Goal: Information Seeking & Learning: Learn about a topic

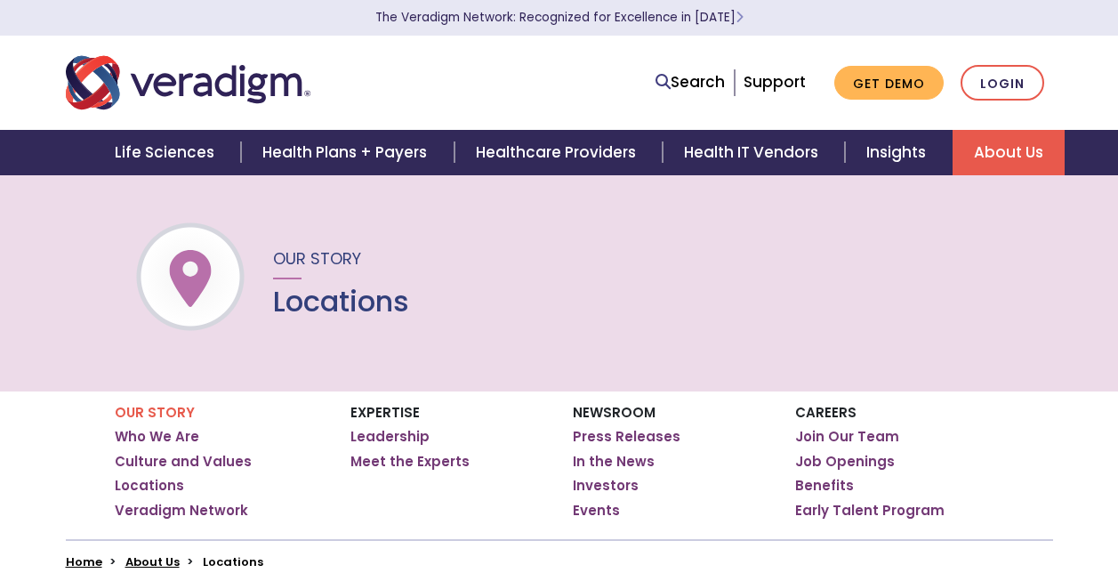
scroll to position [735, 0]
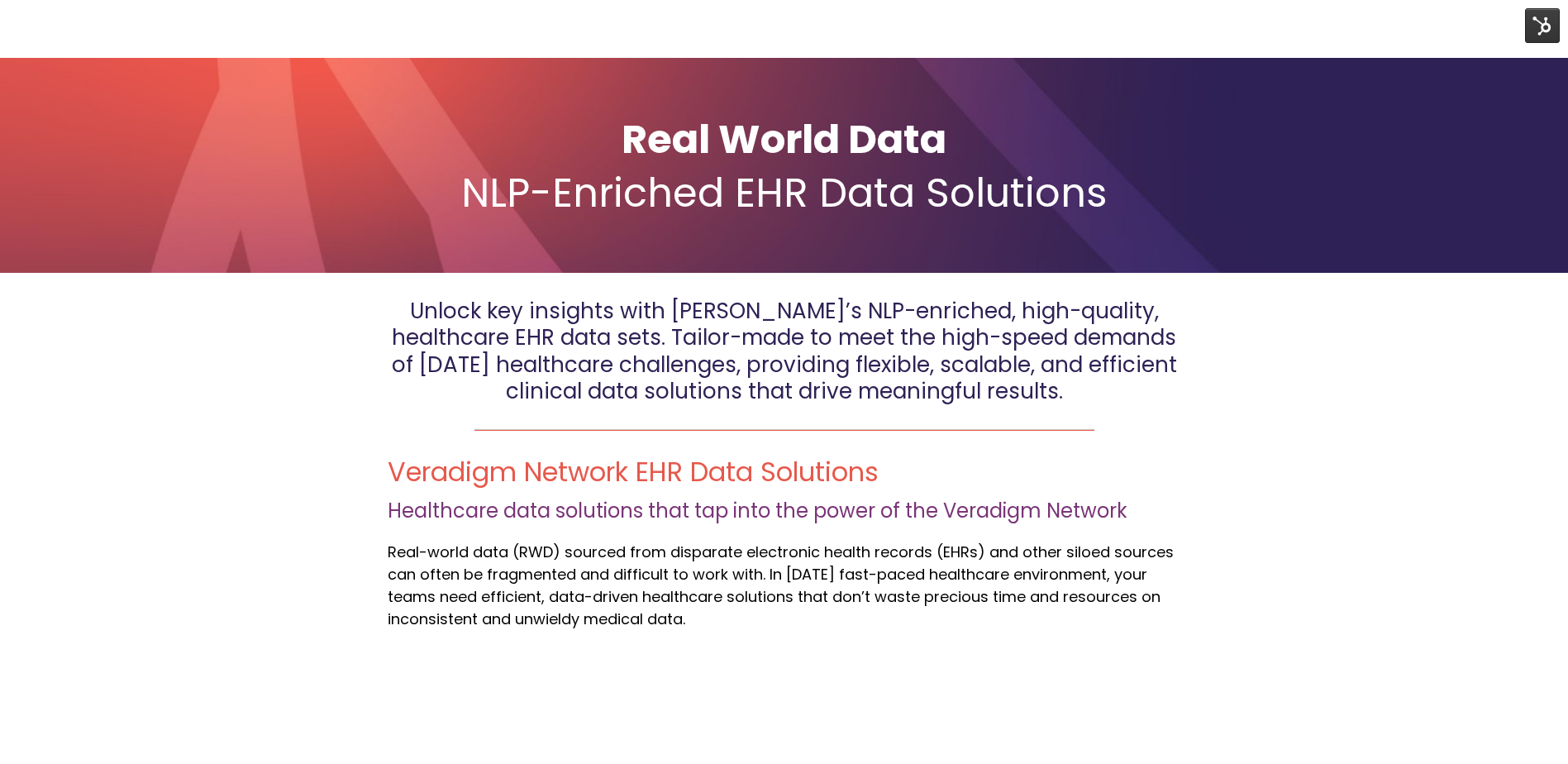
scroll to position [495, 0]
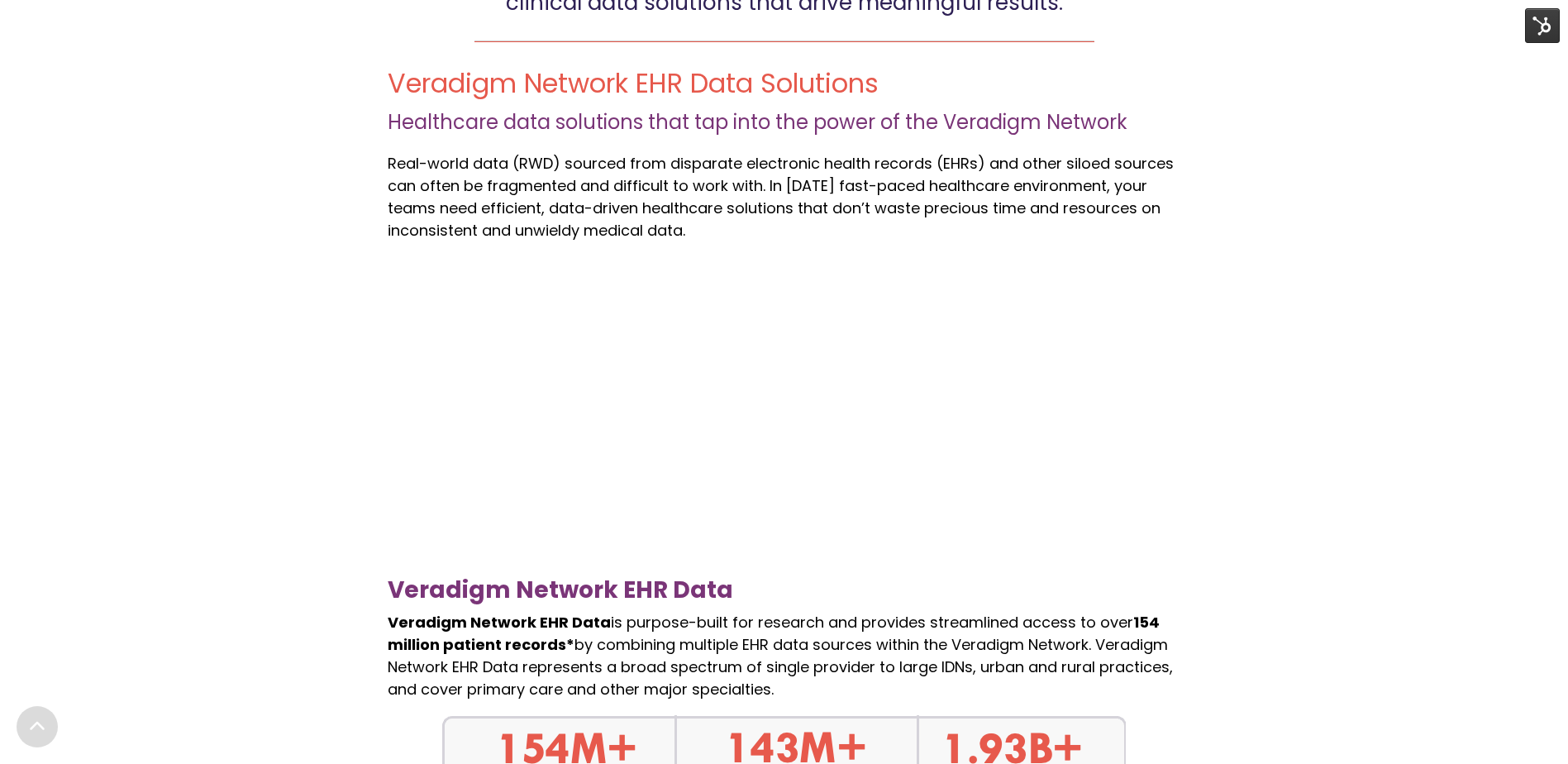
click at [550, 363] on div at bounding box center [784, 429] width 794 height 297
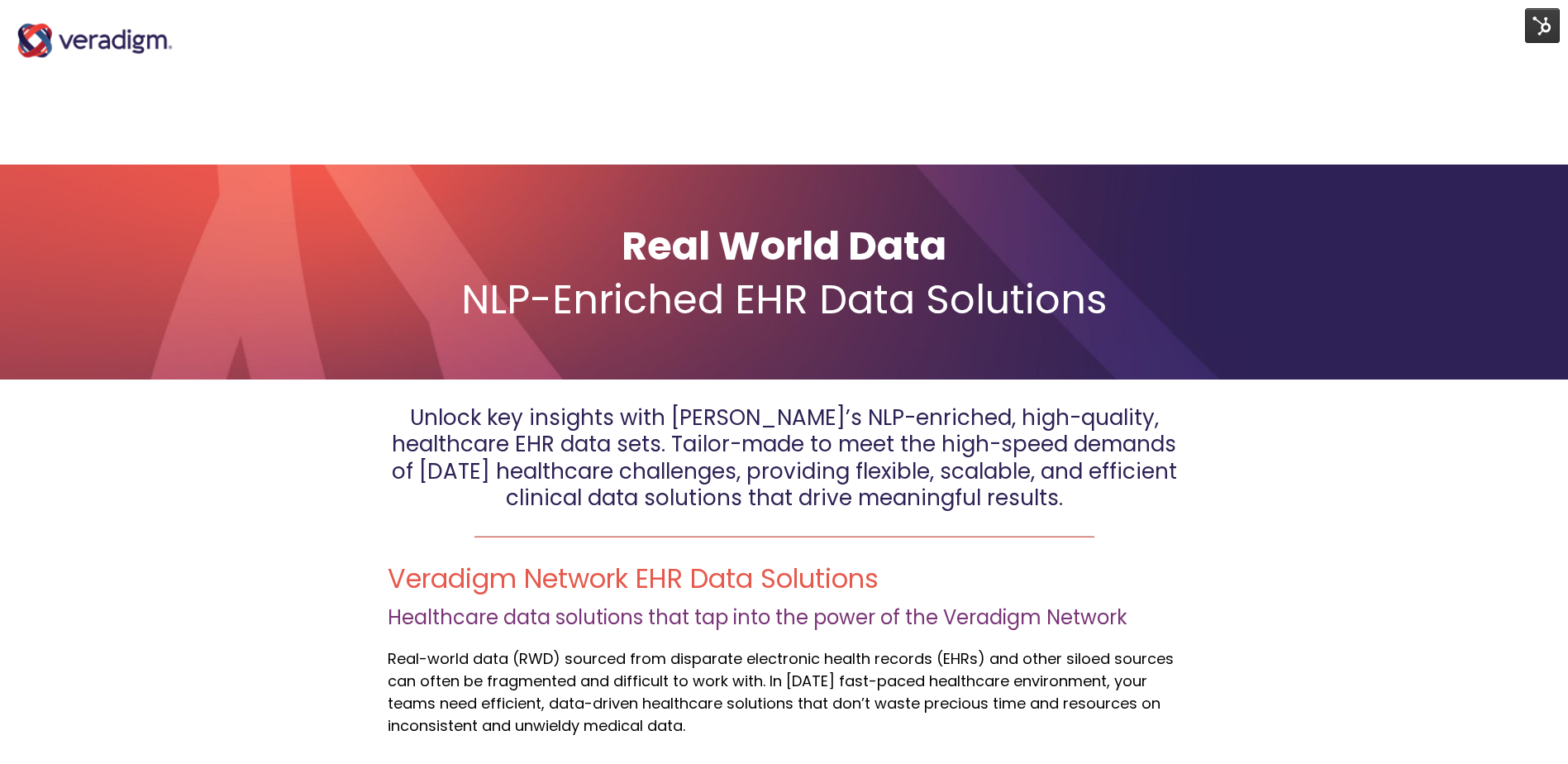
scroll to position [0, 0]
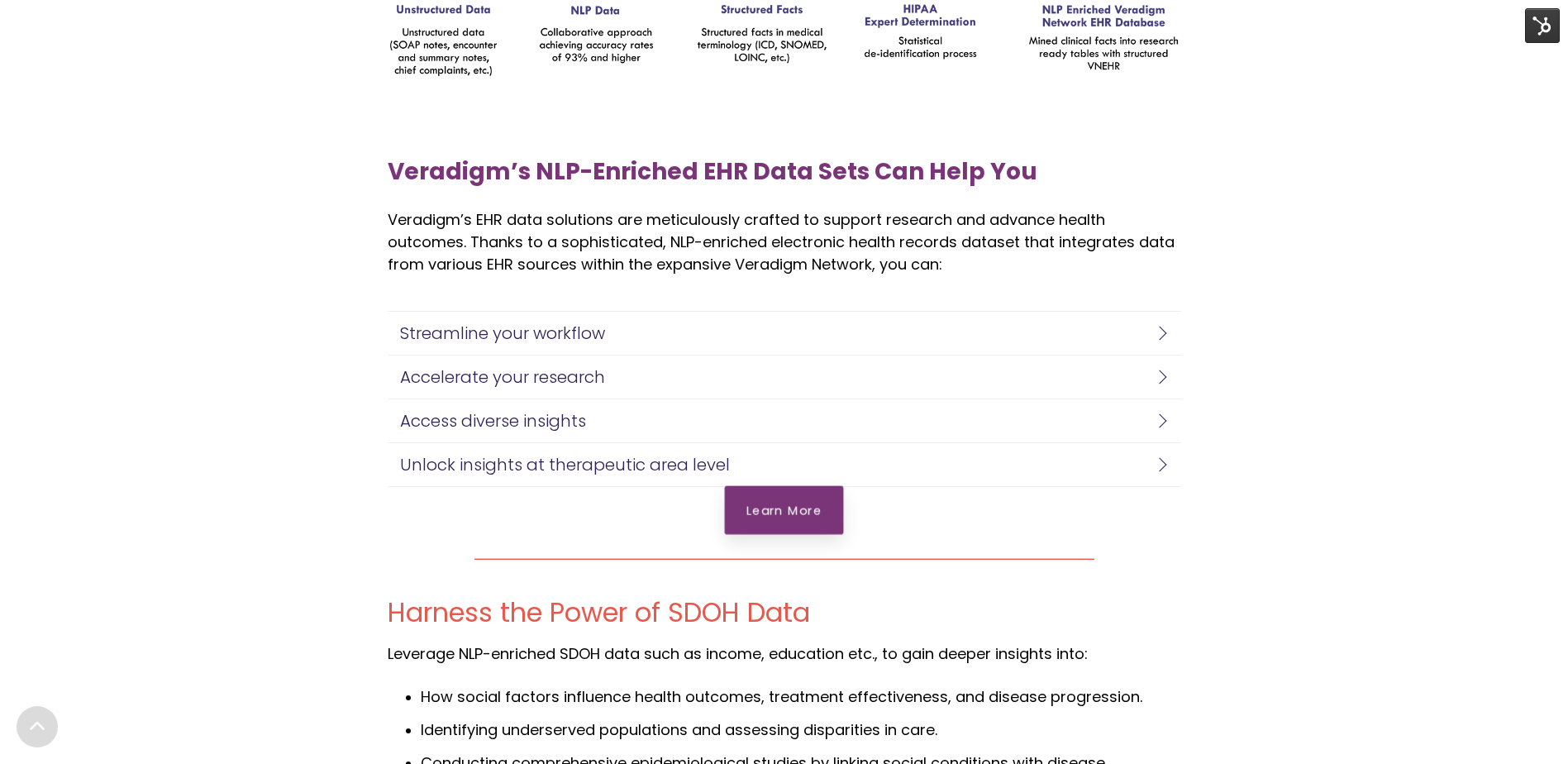
click at [770, 497] on link "Learn More" at bounding box center [784, 510] width 119 height 48
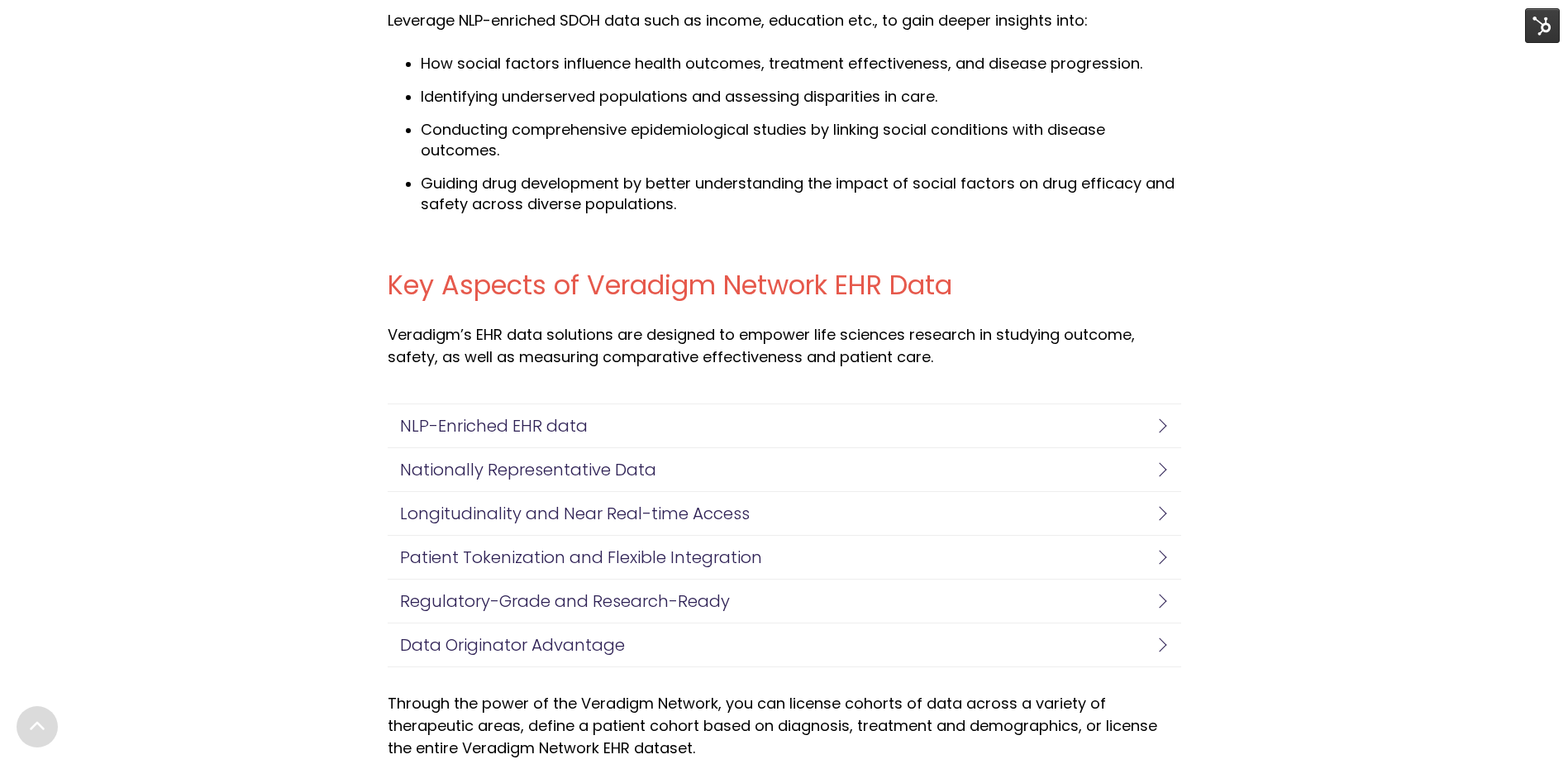
scroll to position [3354, 0]
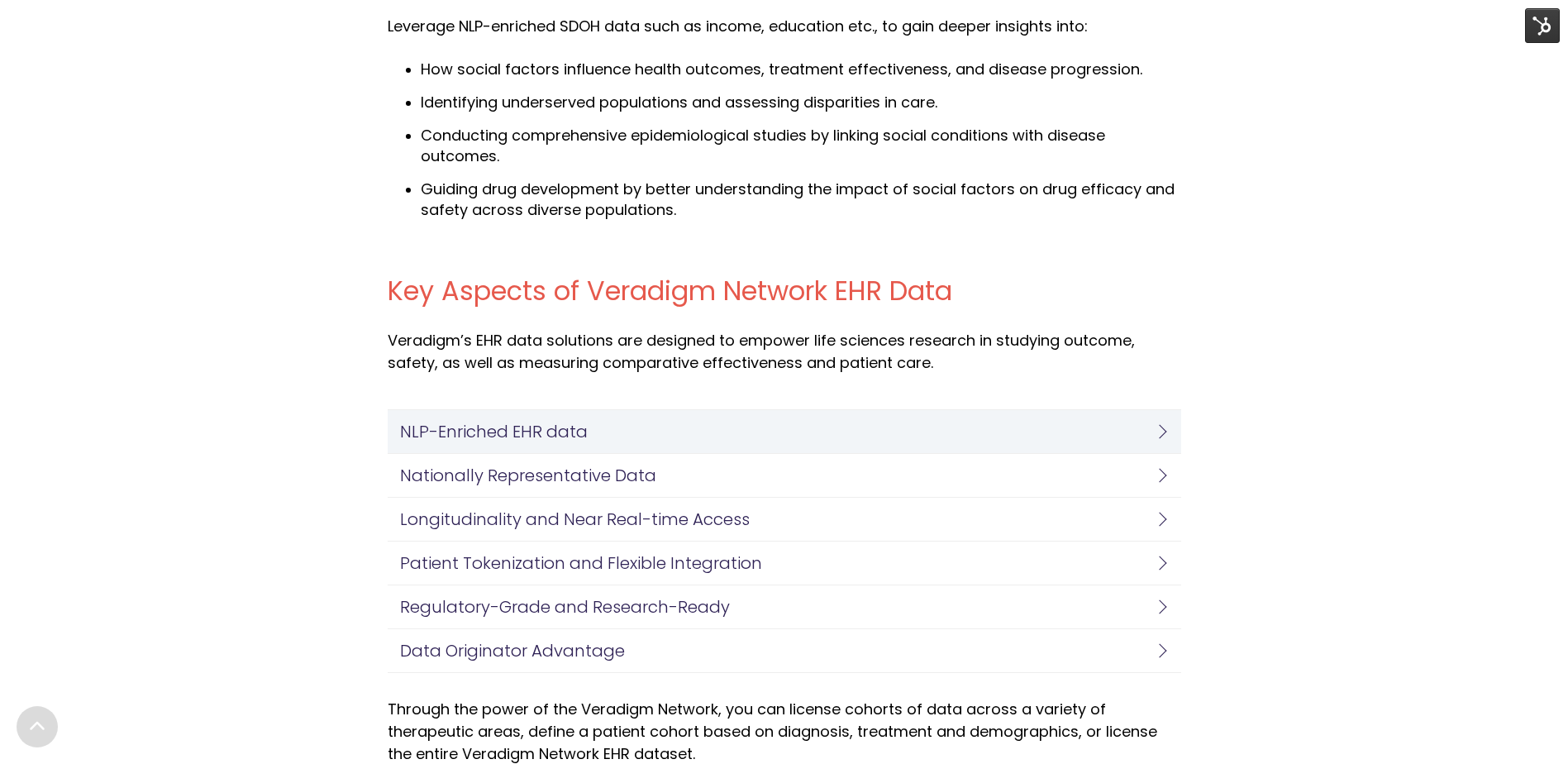
click at [652, 427] on h4 "NLP-Enriched EHR data" at bounding box center [780, 431] width 760 height 19
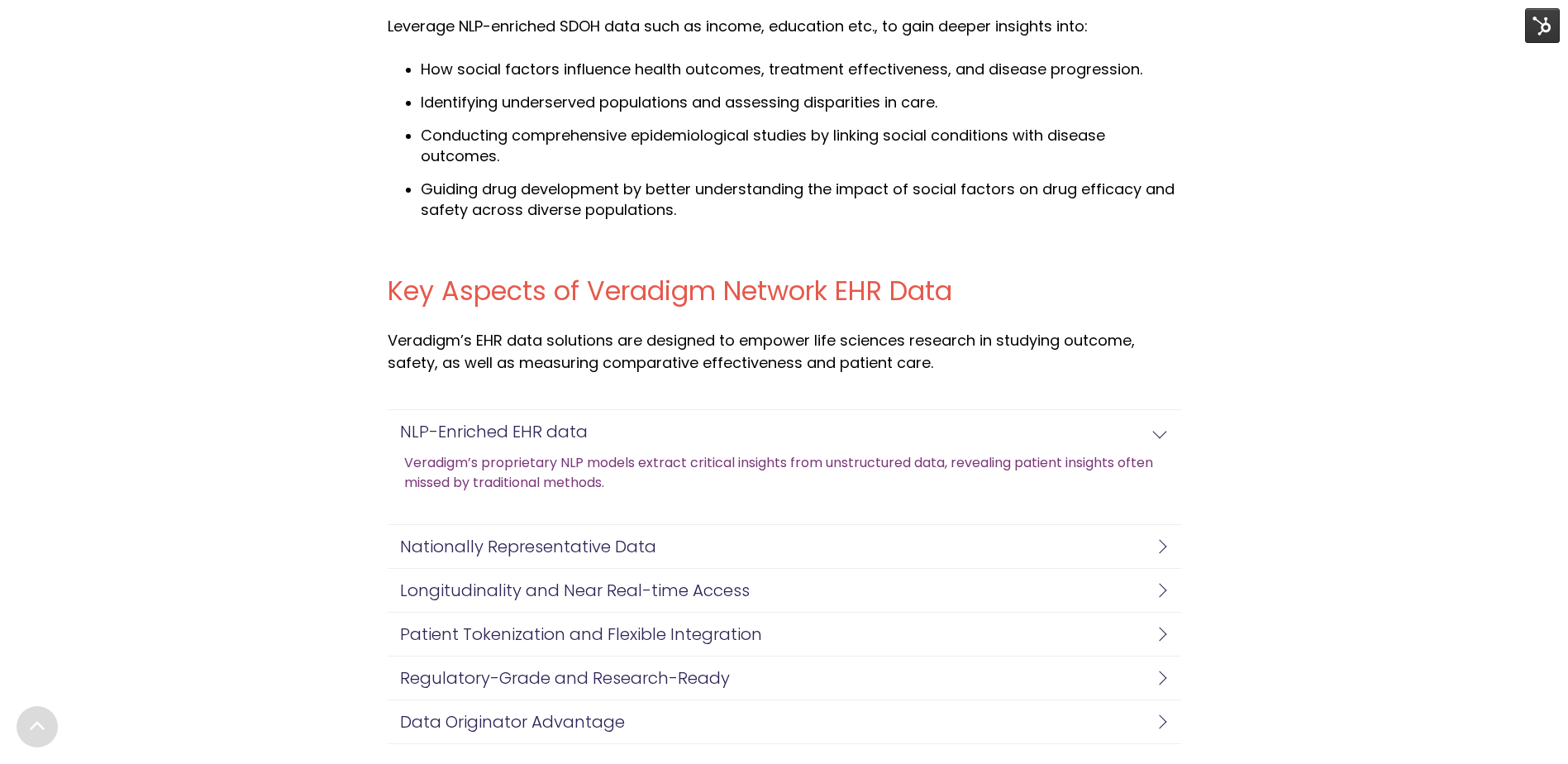
click at [668, 467] on link "Veradigm’s proprietary NLP models extract critical insights from unstructured d…" at bounding box center [793, 472] width 777 height 40
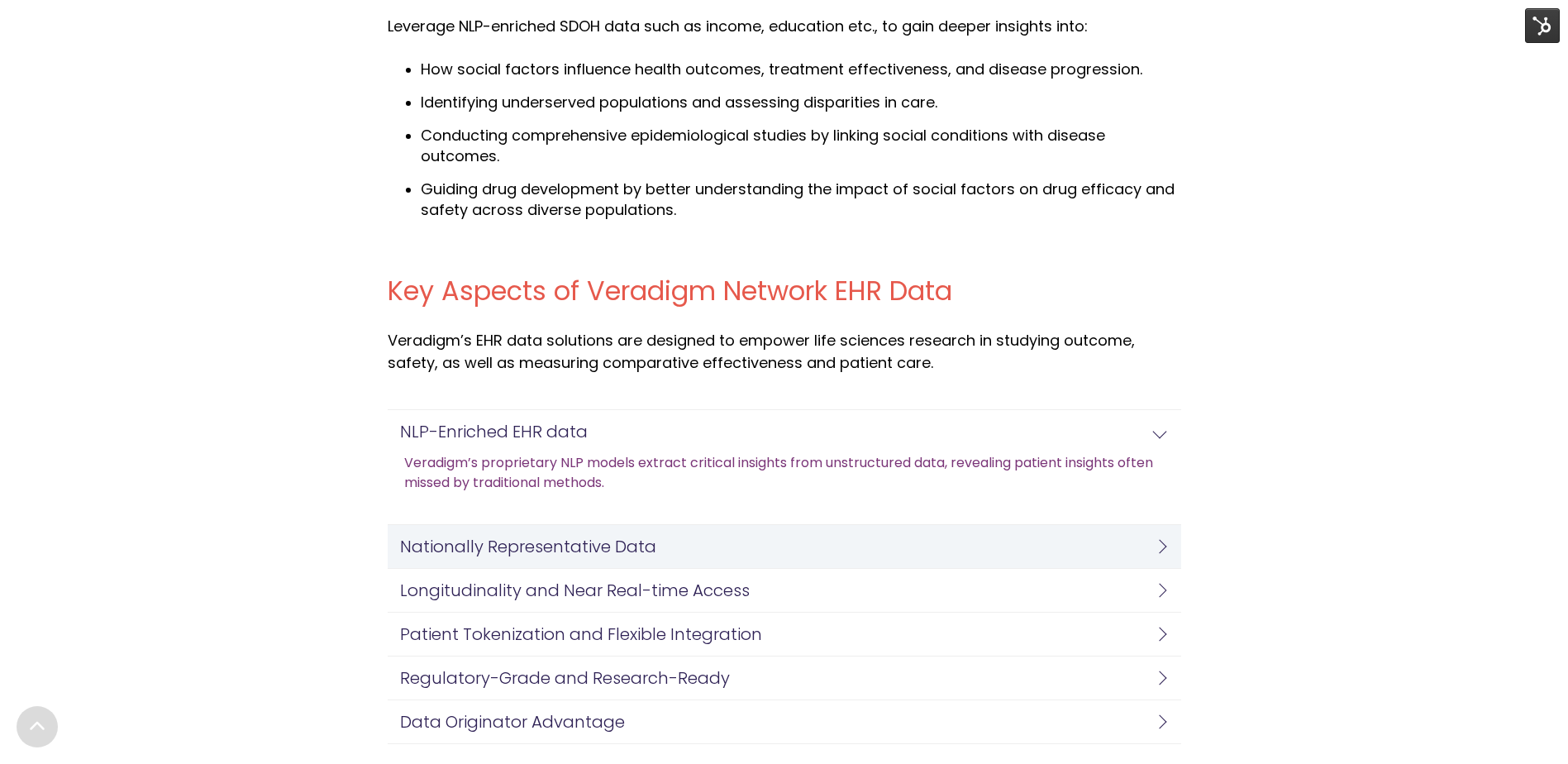
click at [695, 549] on h4 "Nationally Representative Data" at bounding box center [780, 547] width 760 height 19
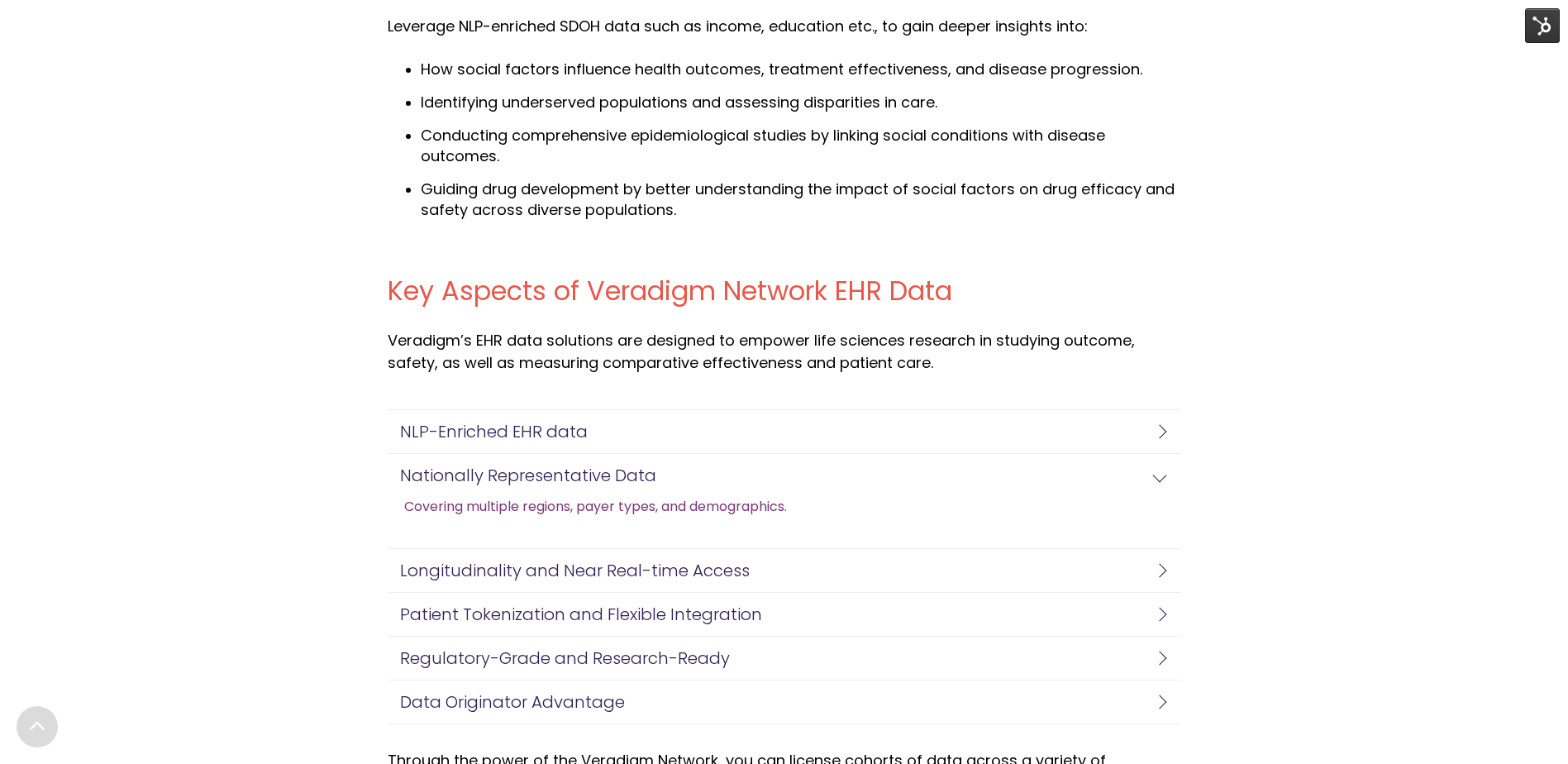
click at [284, 441] on div "Key Aspects of Veradigm Network EHR Data Veradigm’s EHR data solutions are desi…" at bounding box center [784, 499] width 1568 height 481
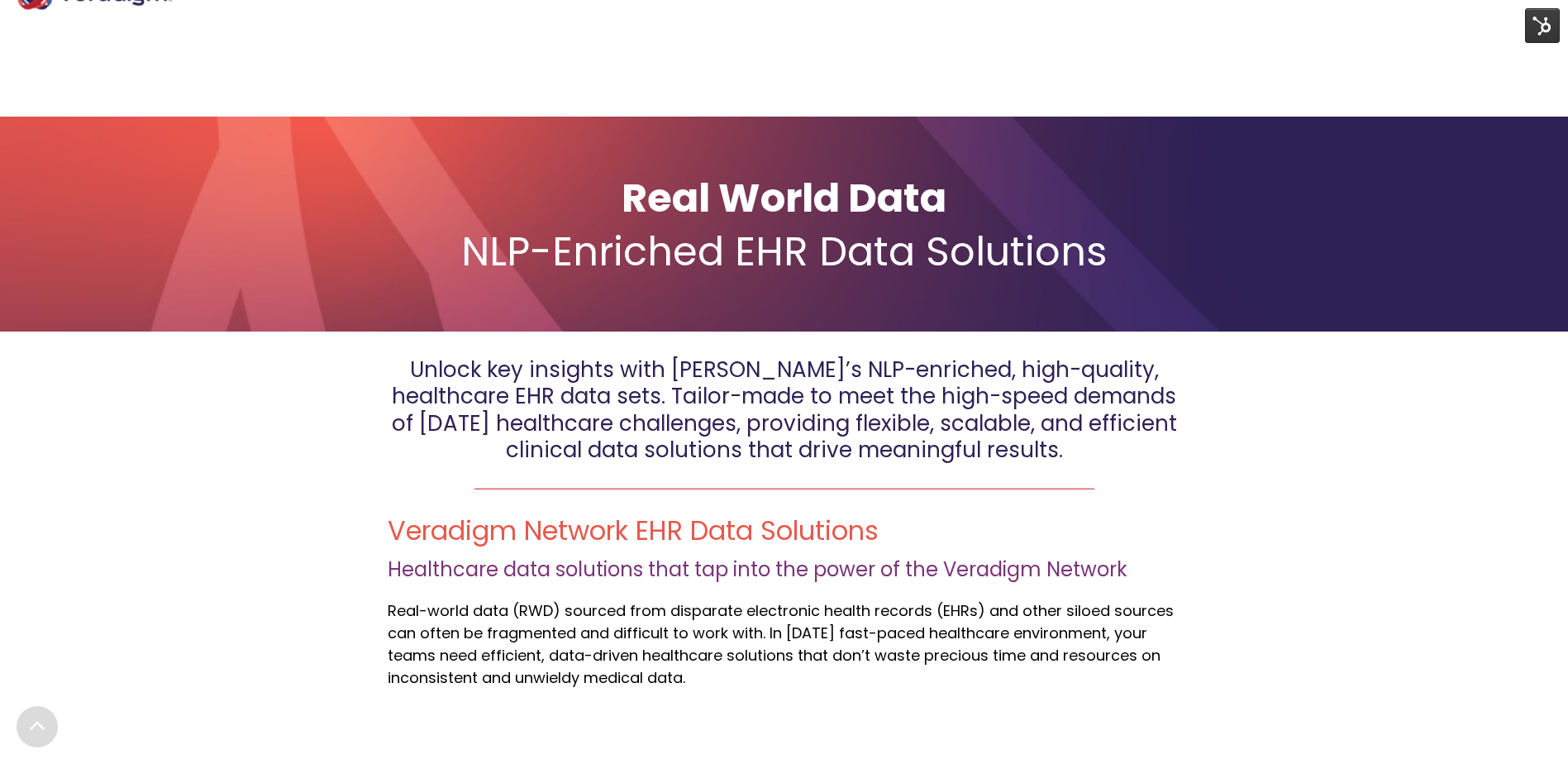
scroll to position [0, 0]
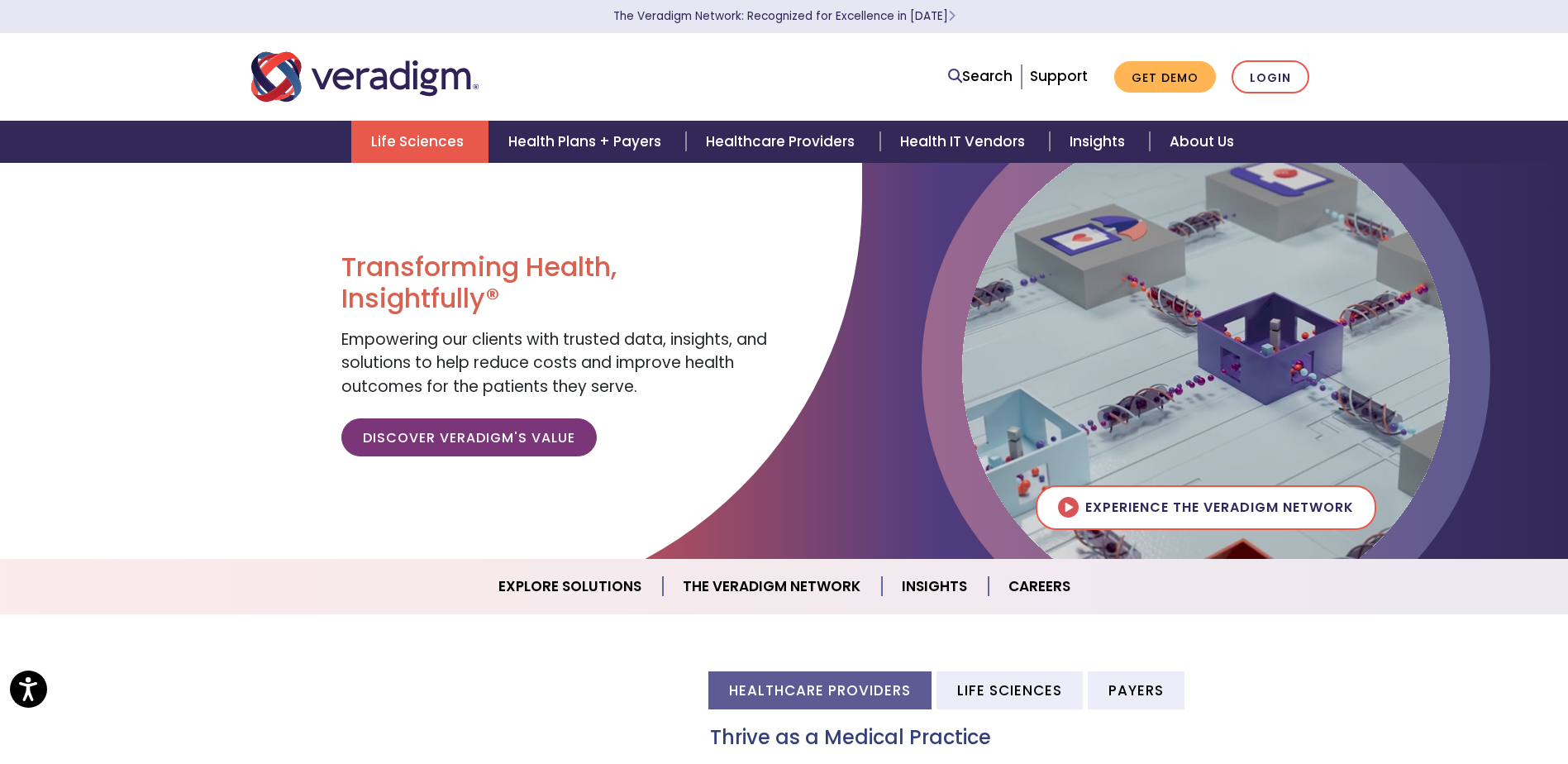
click at [430, 127] on link "Life Sciences" at bounding box center [420, 141] width 138 height 42
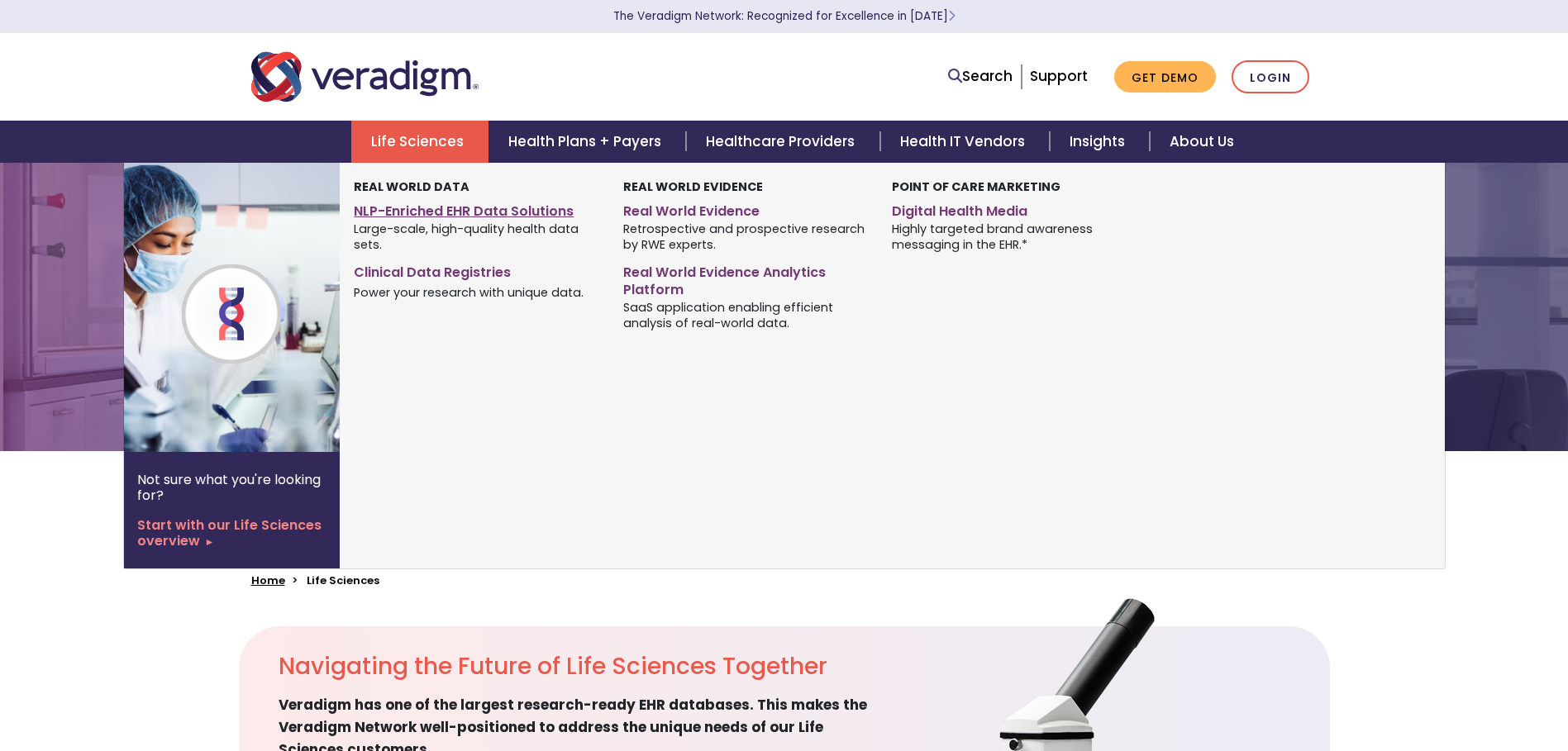
drag, startPoint x: 0, startPoint y: 0, endPoint x: 435, endPoint y: 213, distance: 484.3
click at [435, 213] on link "NLP-Enriched EHR Data Solutions" at bounding box center [476, 209] width 244 height 24
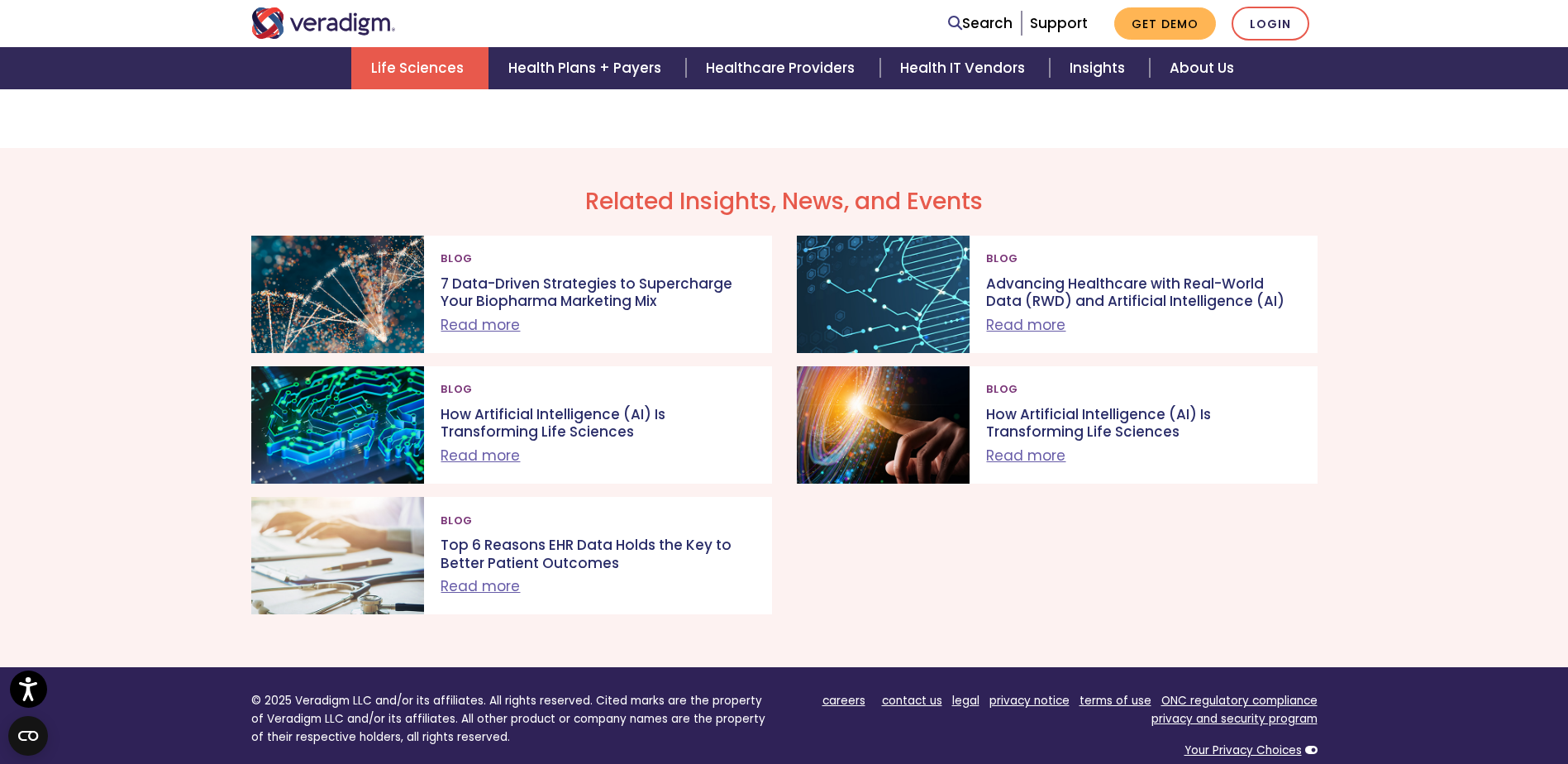
scroll to position [4545, 0]
drag, startPoint x: 1048, startPoint y: 297, endPoint x: 948, endPoint y: 525, distance: 249.0
click at [946, 528] on div "Blog 7 Data-Driven Strategies to Supercharge Your Biopharma Marketing Mix Read …" at bounding box center [784, 431] width 1091 height 392
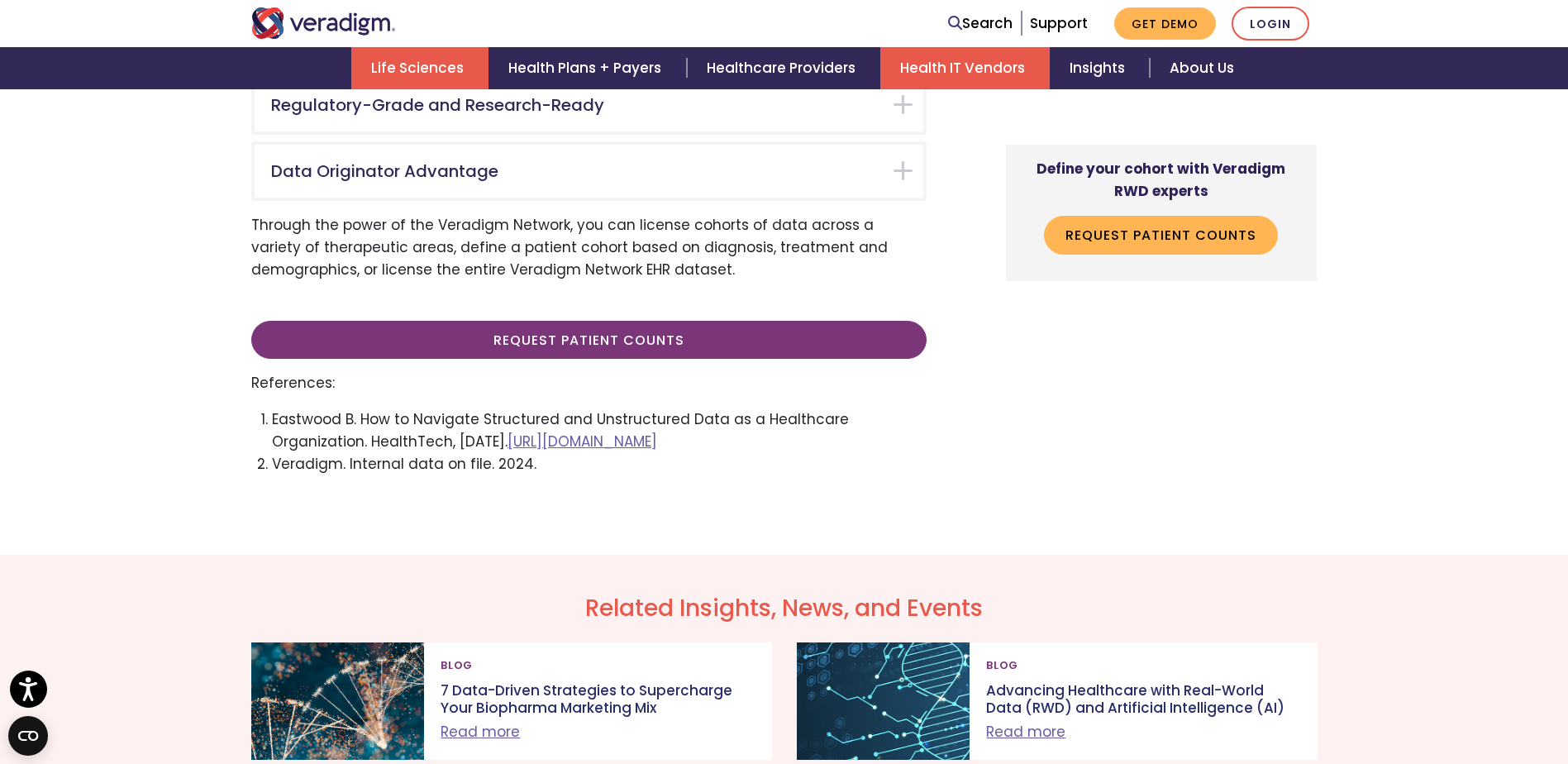
scroll to position [4132, 0]
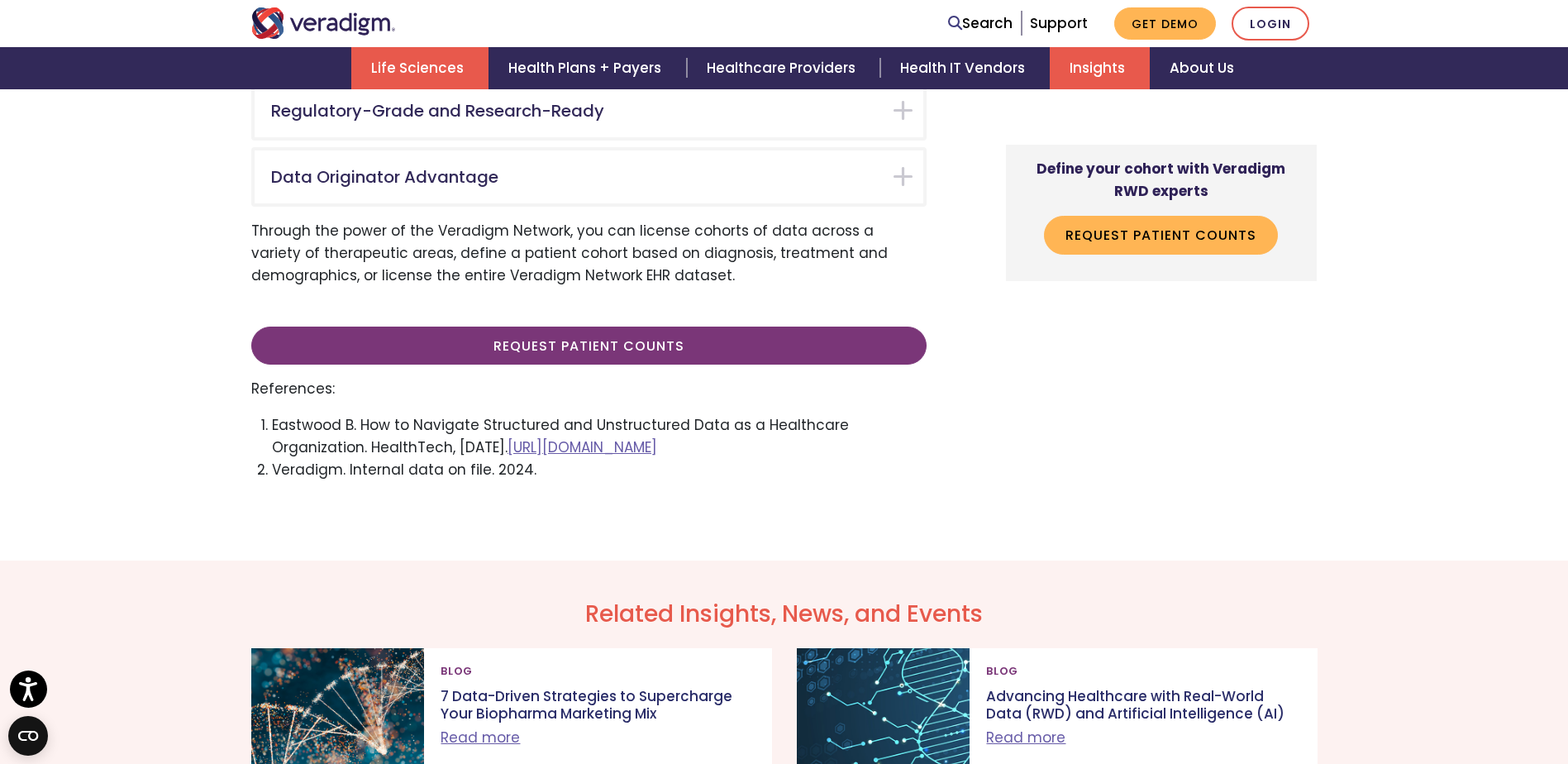
click at [1077, 74] on link "Insights" at bounding box center [1100, 68] width 100 height 42
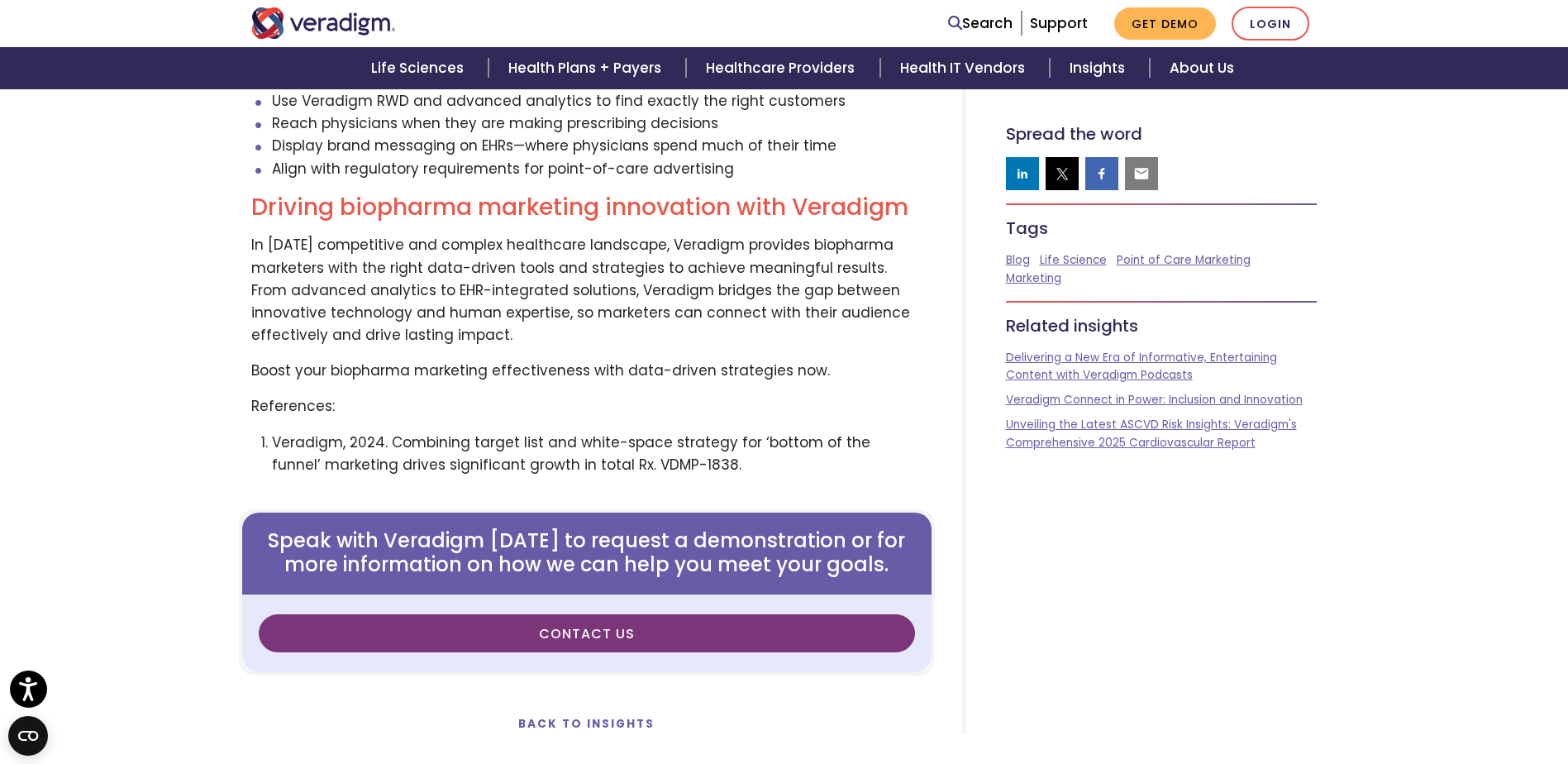
scroll to position [4297, 0]
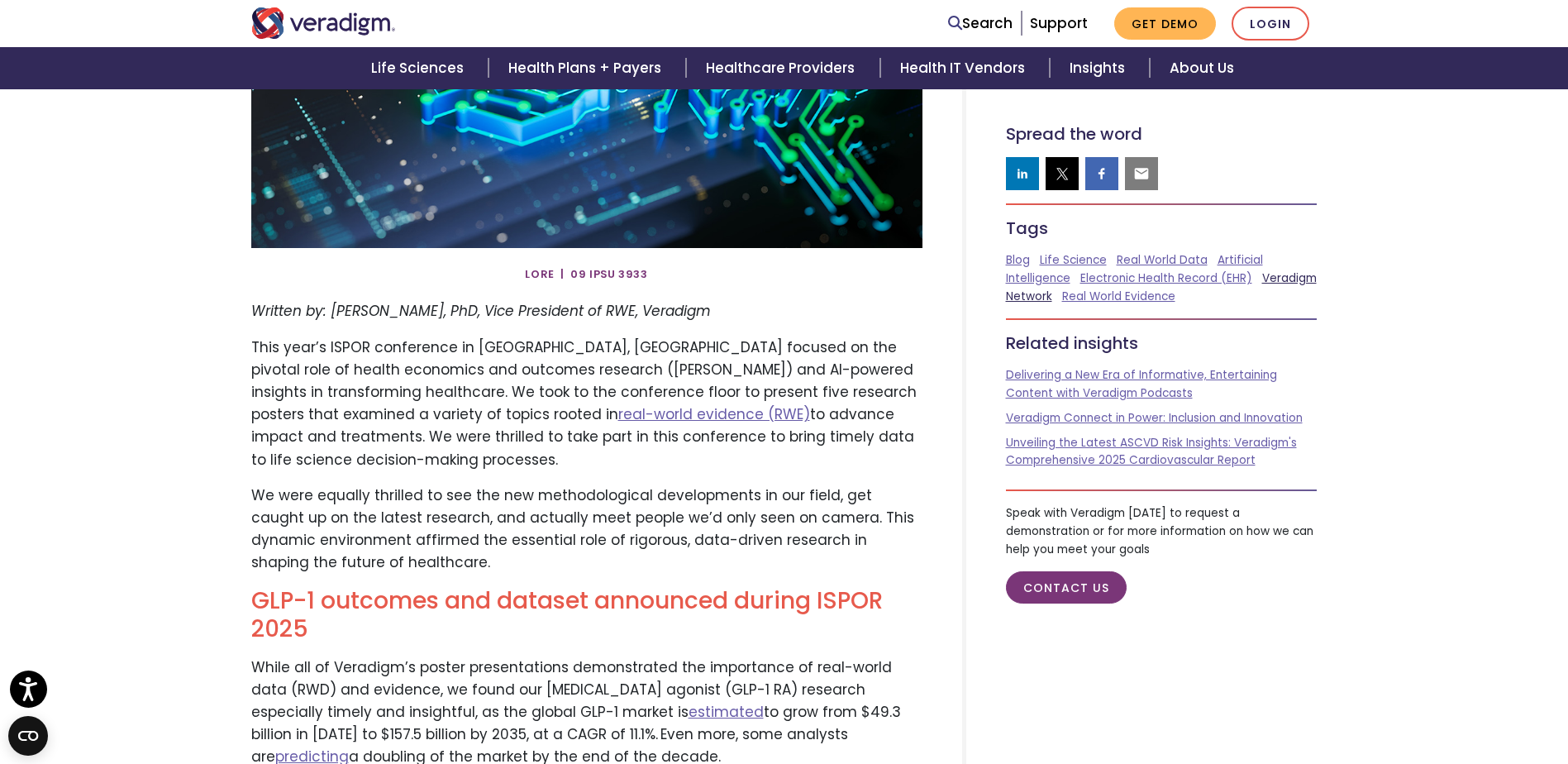
scroll to position [495, 0]
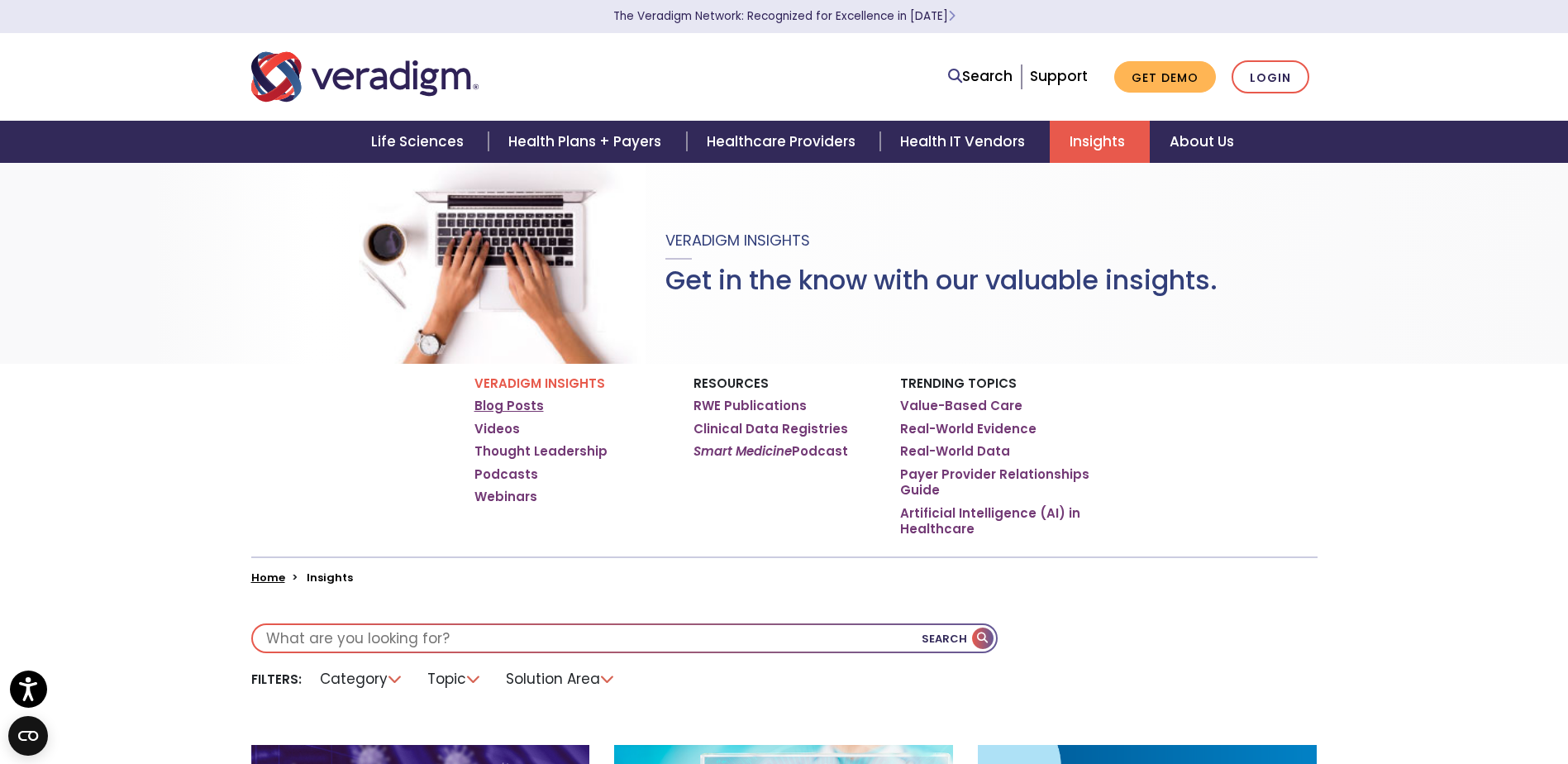
click at [519, 402] on link "Blog Posts" at bounding box center [508, 406] width 70 height 17
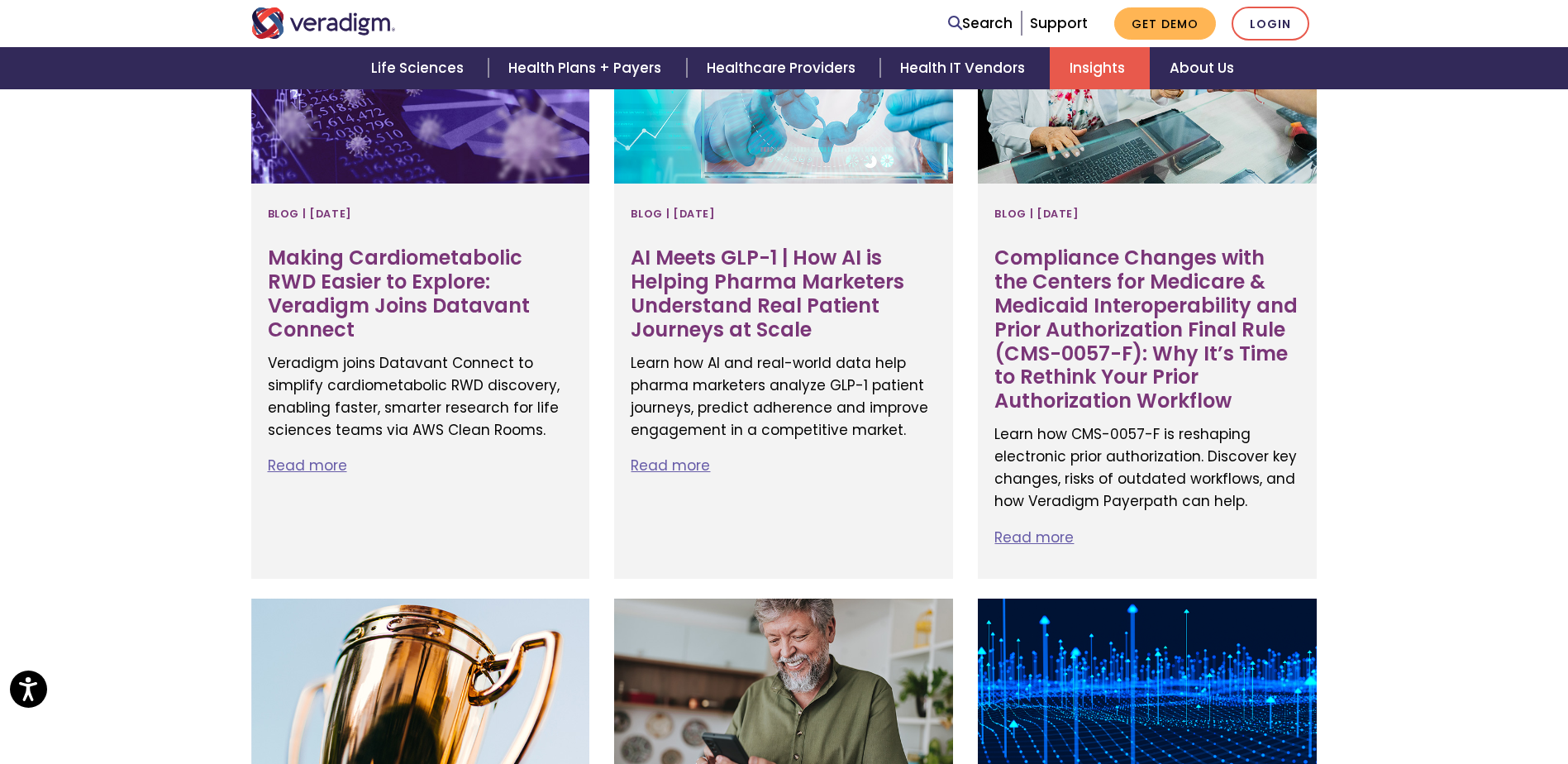
scroll to position [826, 0]
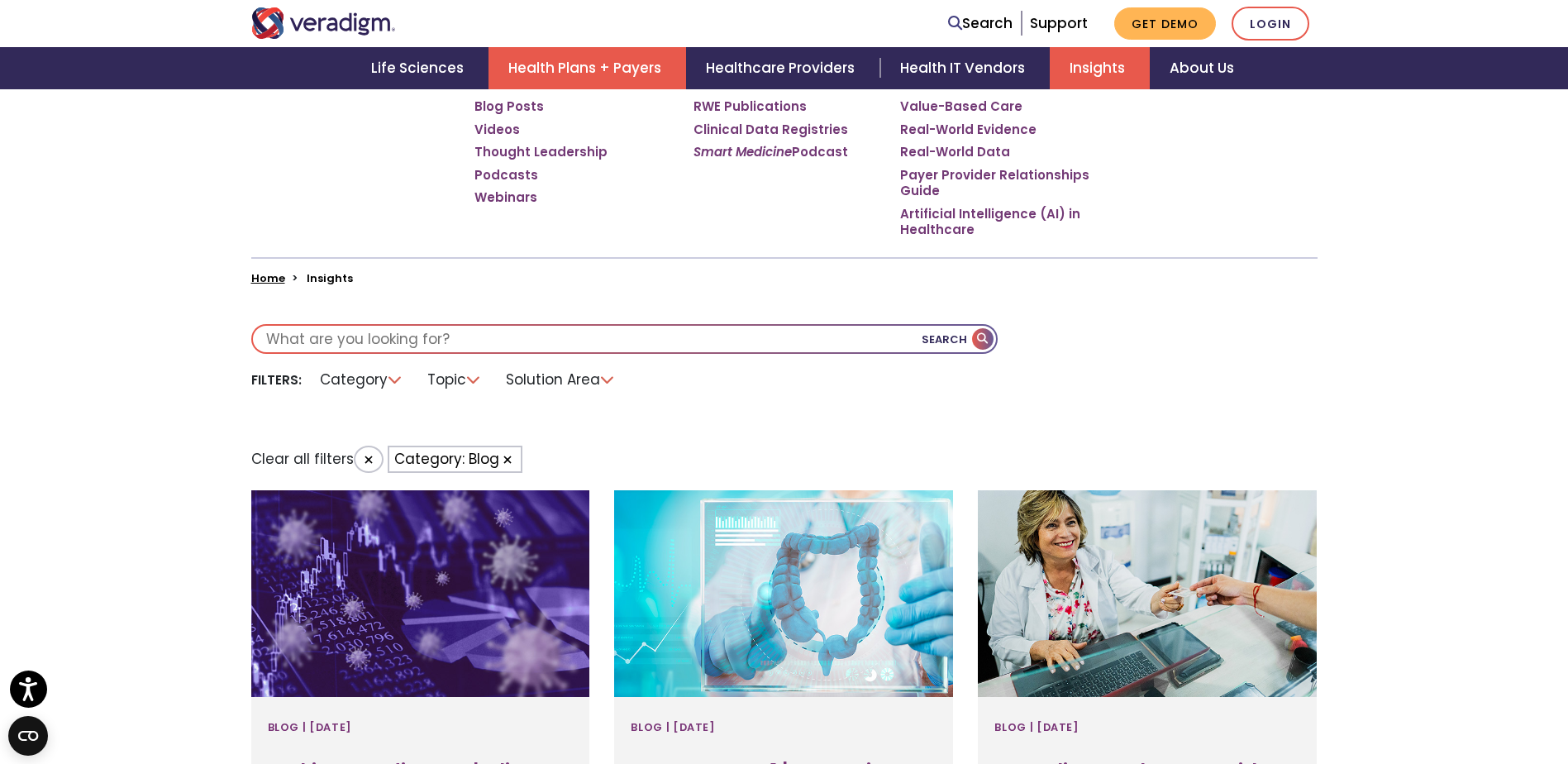
scroll to position [578, 0]
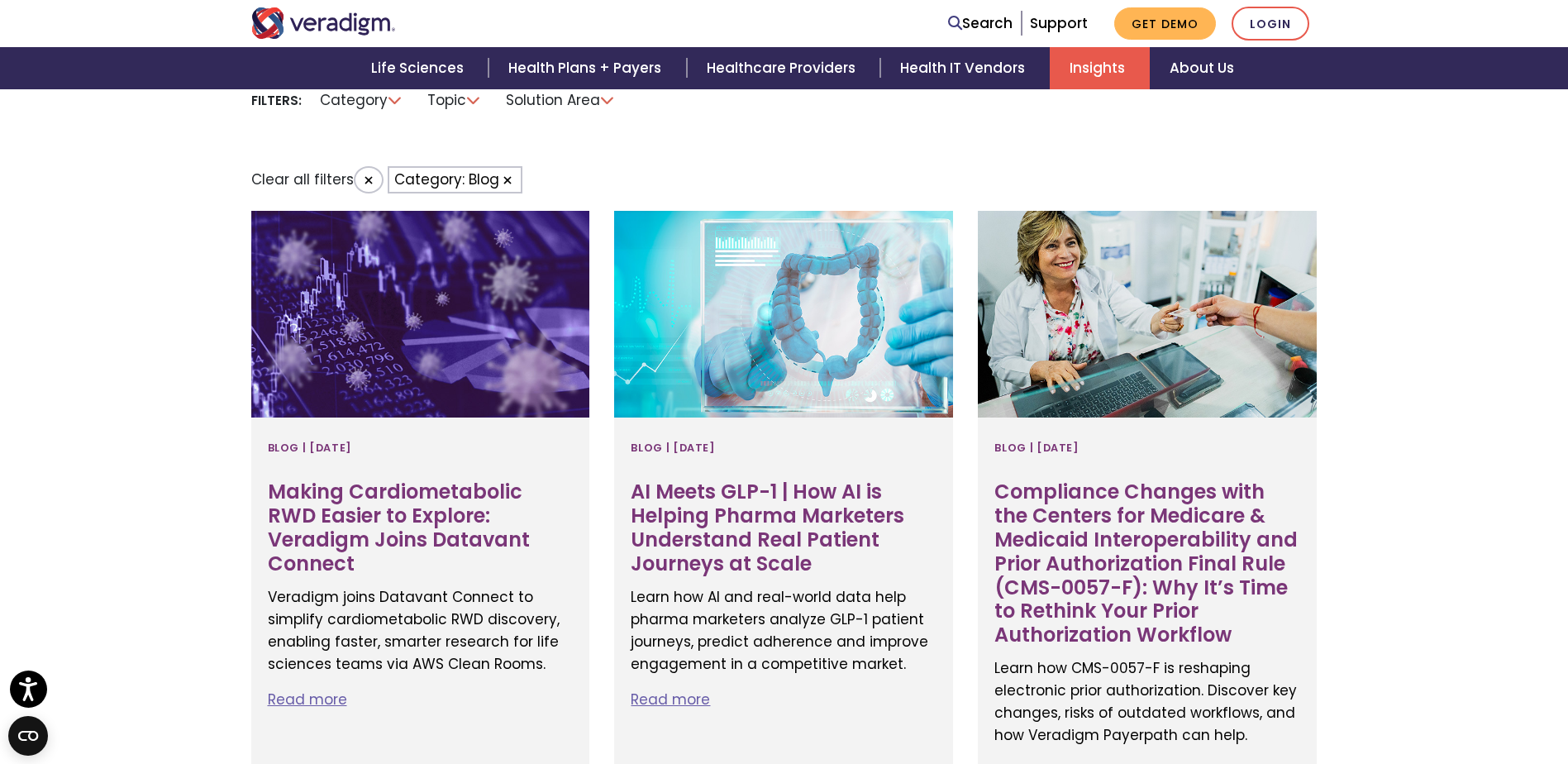
drag, startPoint x: 455, startPoint y: 486, endPoint x: 195, endPoint y: 503, distance: 260.6
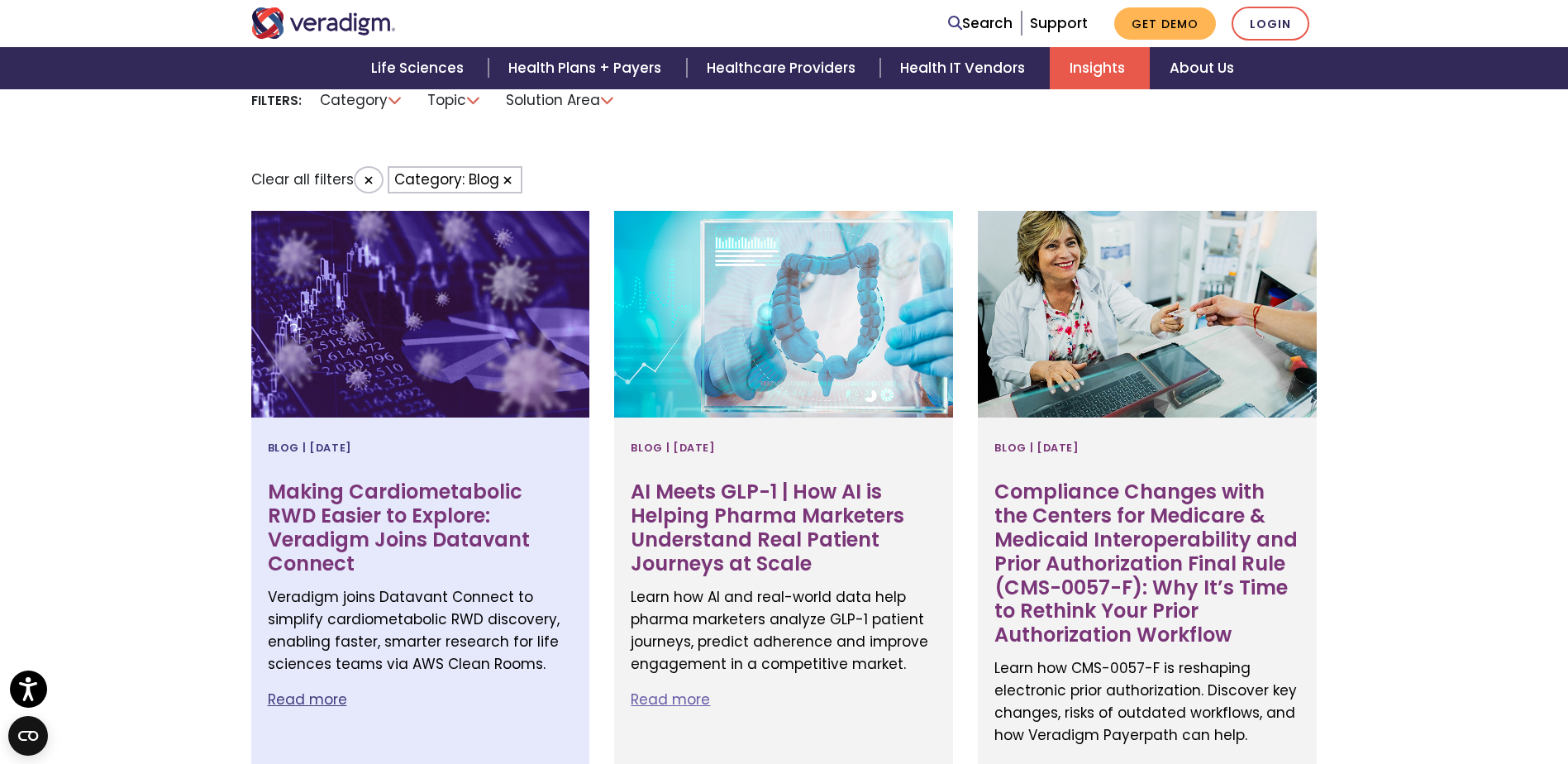
click at [391, 531] on h3 "Making Cardiometabolic RWD Easier to Explore: Veradigm Joins Datavant Connect" at bounding box center [420, 528] width 306 height 95
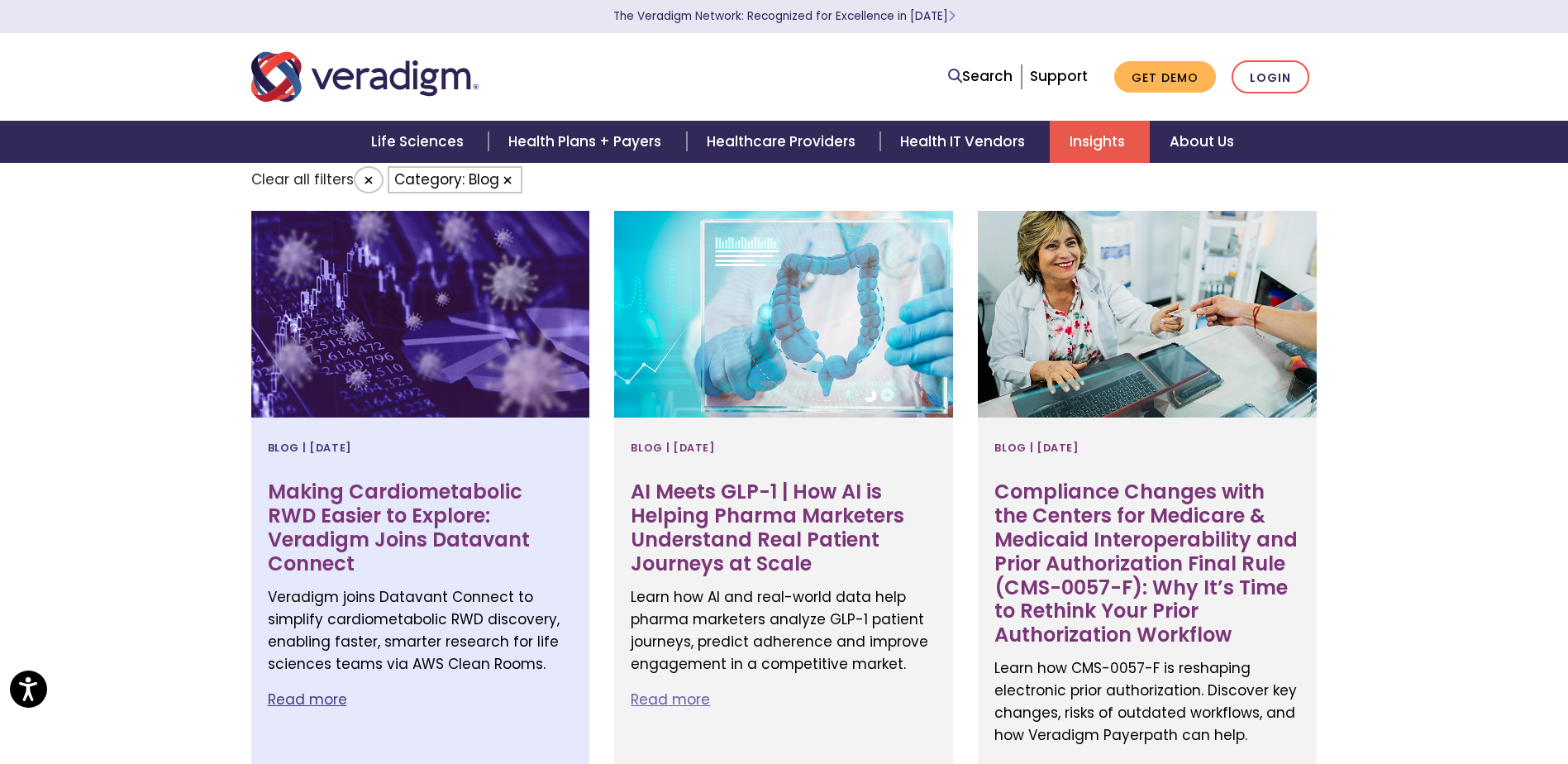
drag, startPoint x: 409, startPoint y: 502, endPoint x: 304, endPoint y: 676, distance: 203.2
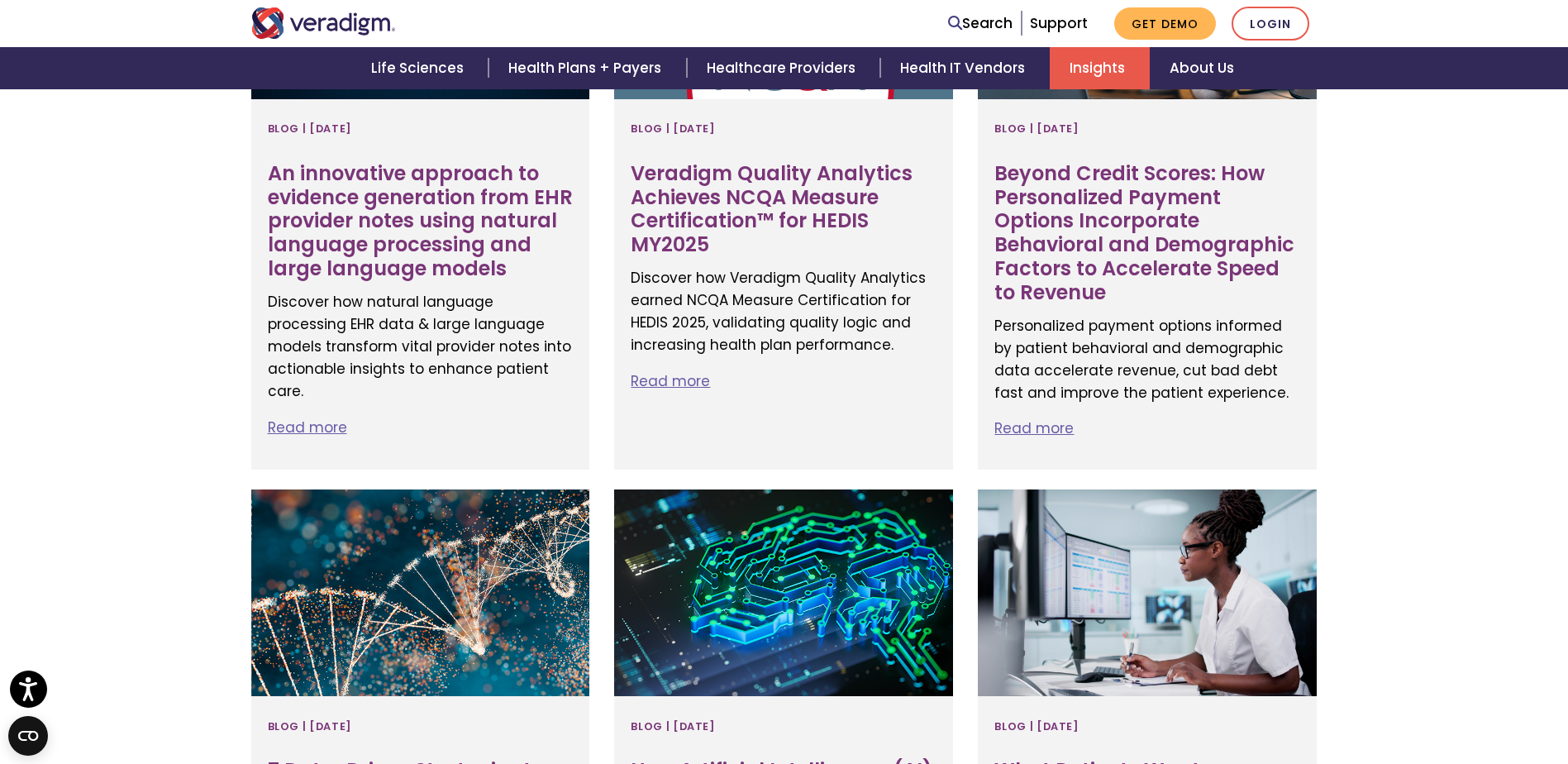
scroll to position [1983, 0]
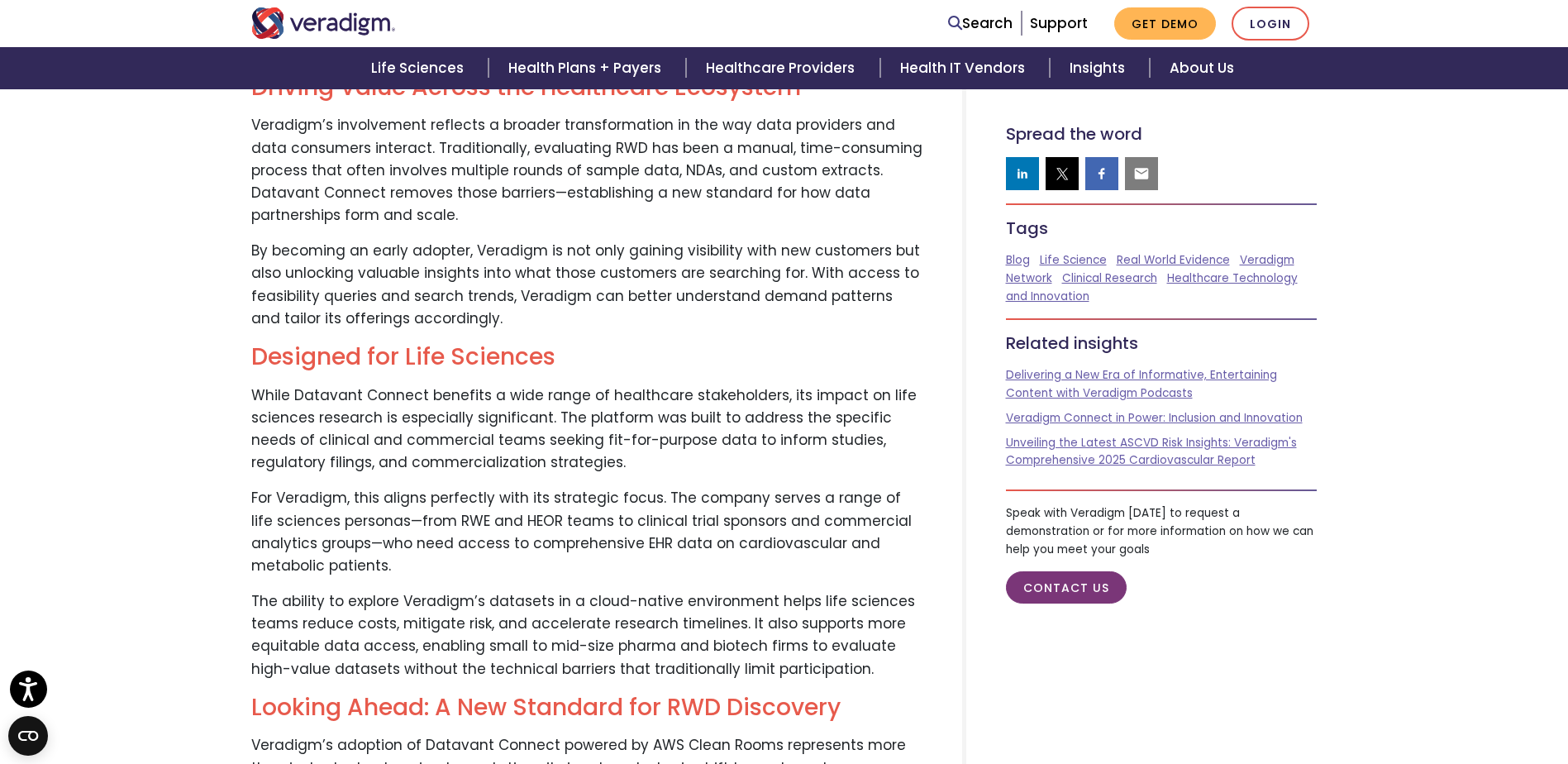
scroll to position [1653, 0]
